Goal: Task Accomplishment & Management: Use online tool/utility

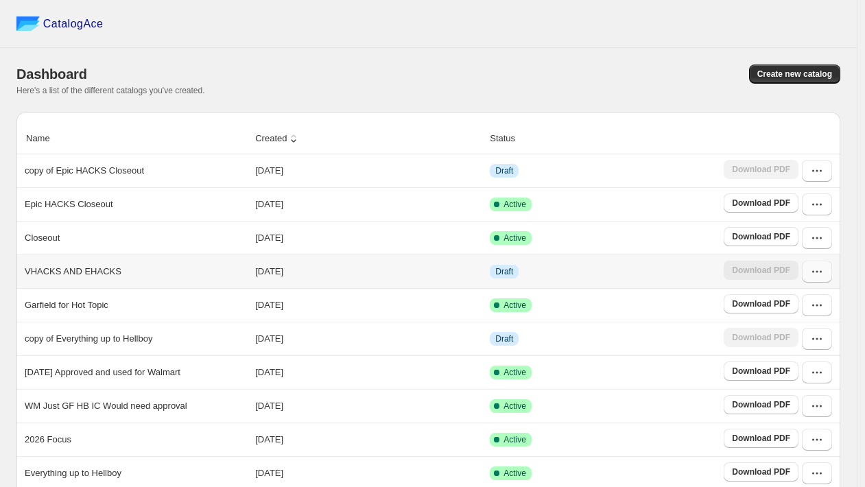
click at [819, 280] on button "button" at bounding box center [817, 272] width 30 height 22
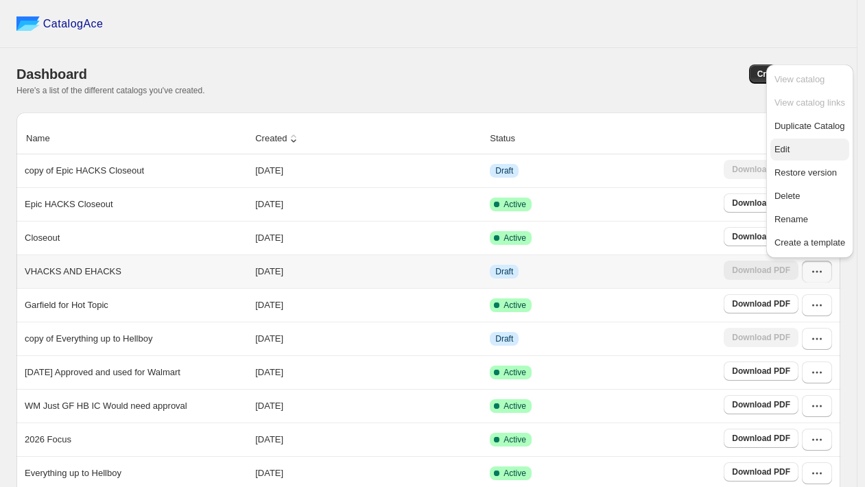
click at [787, 149] on span "Edit" at bounding box center [781, 149] width 15 height 10
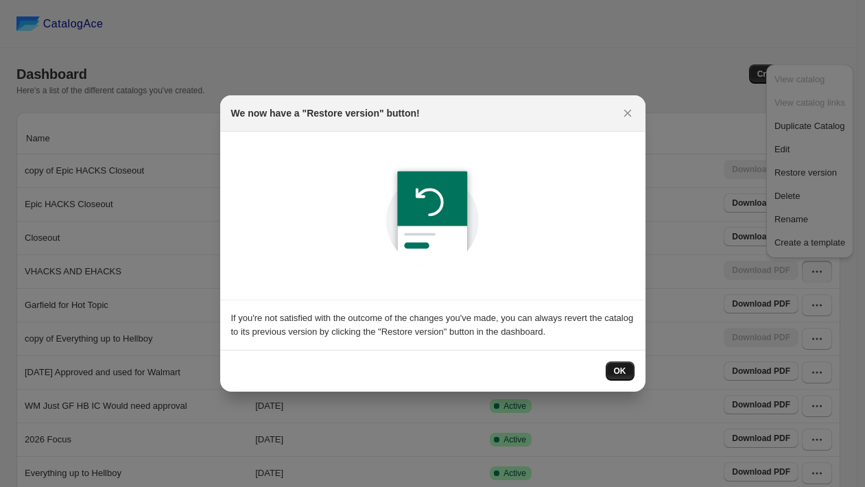
click at [612, 373] on button "OK" at bounding box center [619, 370] width 29 height 19
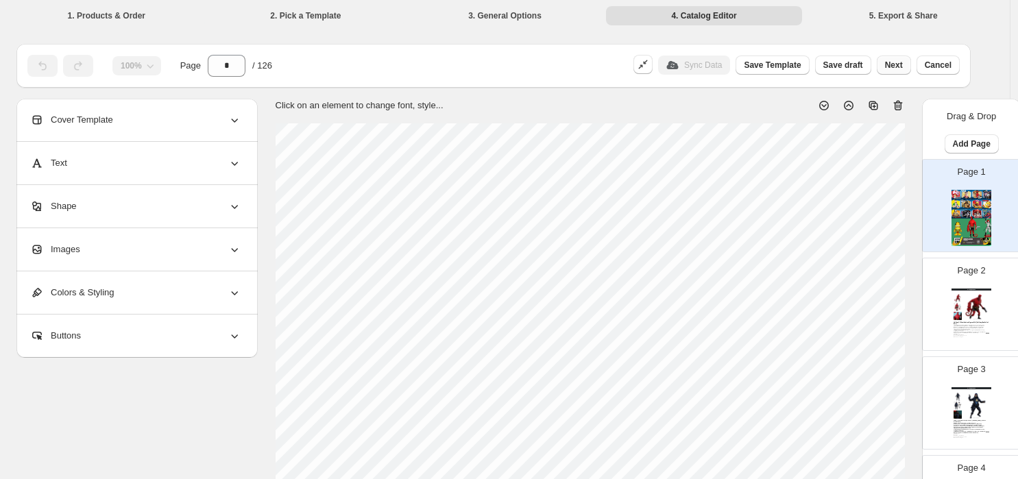
click at [872, 65] on button "Next" at bounding box center [894, 65] width 34 height 19
